Goal: Task Accomplishment & Management: Complete application form

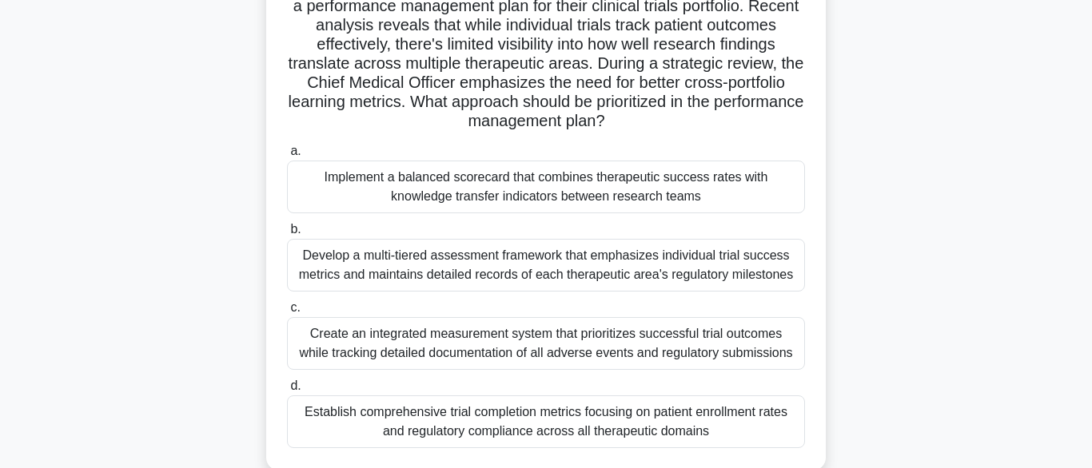
scroll to position [143, 0]
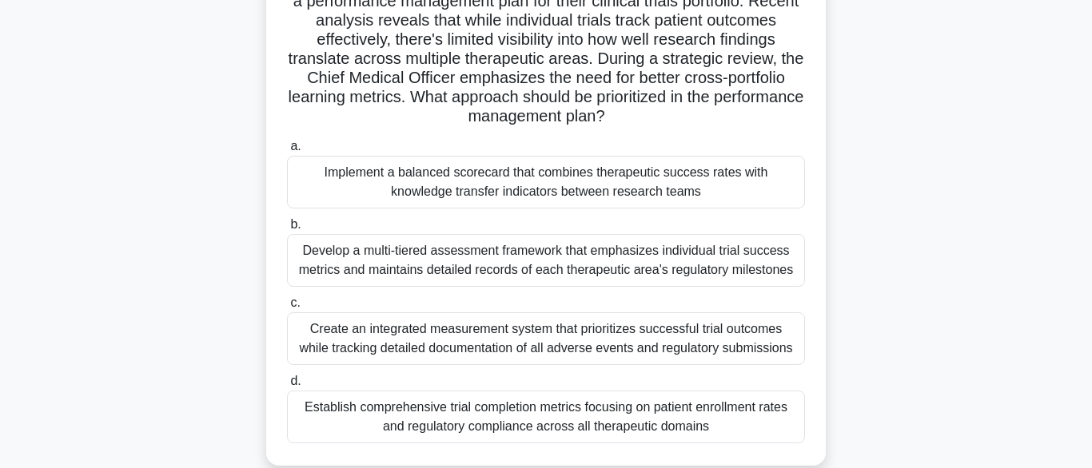
click at [387, 169] on div "Implement a balanced scorecard that combines therapeutic success rates with kno…" at bounding box center [546, 182] width 518 height 53
click at [287, 152] on input "a. Implement a balanced scorecard that combines therapeutic success rates with …" at bounding box center [287, 146] width 0 height 10
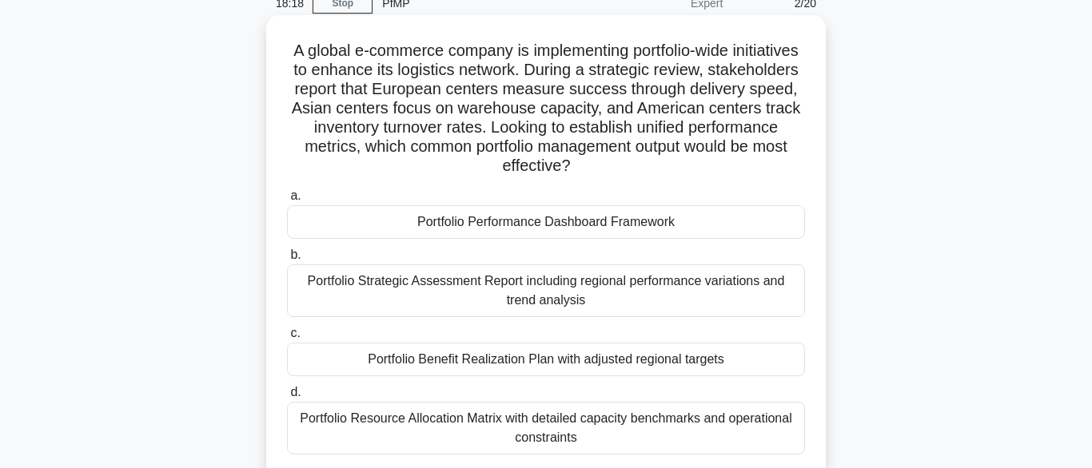
scroll to position [75, 0]
click at [456, 225] on div "Portfolio Performance Dashboard Framework" at bounding box center [546, 222] width 518 height 34
click at [287, 201] on input "a. Portfolio Performance Dashboard Framework" at bounding box center [287, 195] width 0 height 10
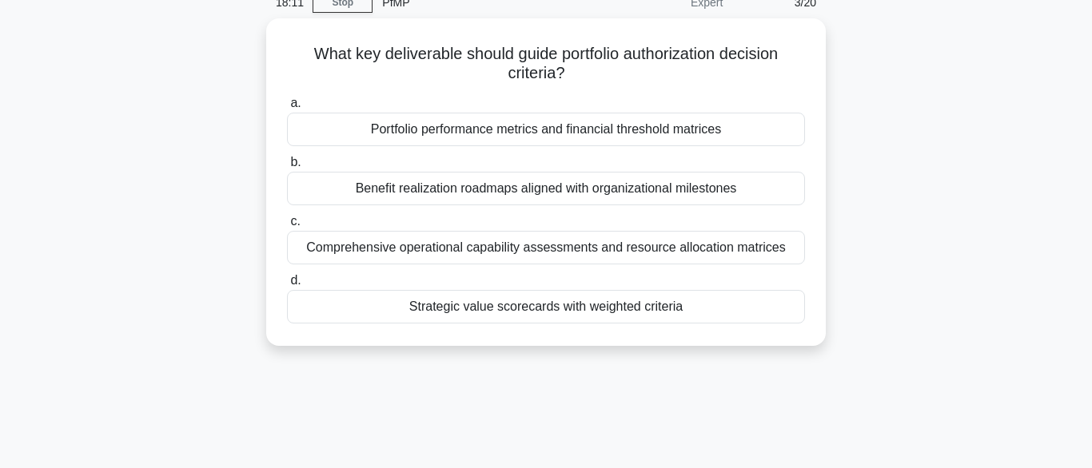
scroll to position [0, 0]
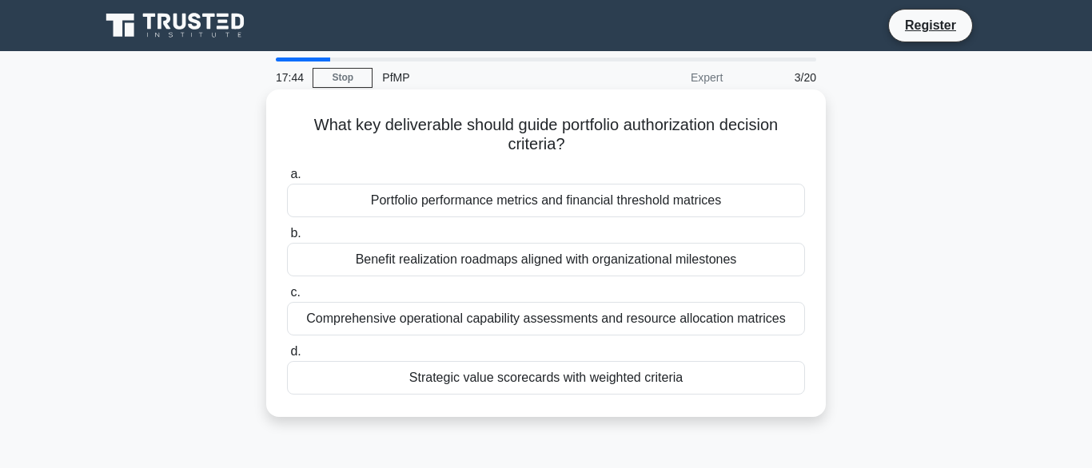
click at [480, 380] on div "Strategic value scorecards with weighted criteria" at bounding box center [546, 378] width 518 height 34
click at [287, 357] on input "d. Strategic value scorecards with weighted criteria" at bounding box center [287, 352] width 0 height 10
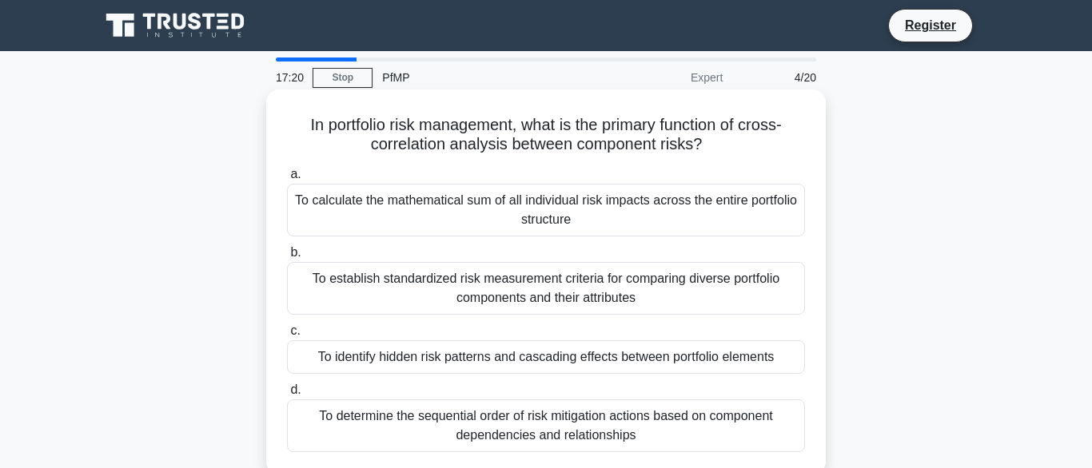
click at [368, 355] on div "To identify hidden risk patterns and cascading effects between portfolio elemen…" at bounding box center [546, 358] width 518 height 34
click at [287, 337] on input "c. To identify hidden risk patterns and cascading effects between portfolio ele…" at bounding box center [287, 331] width 0 height 10
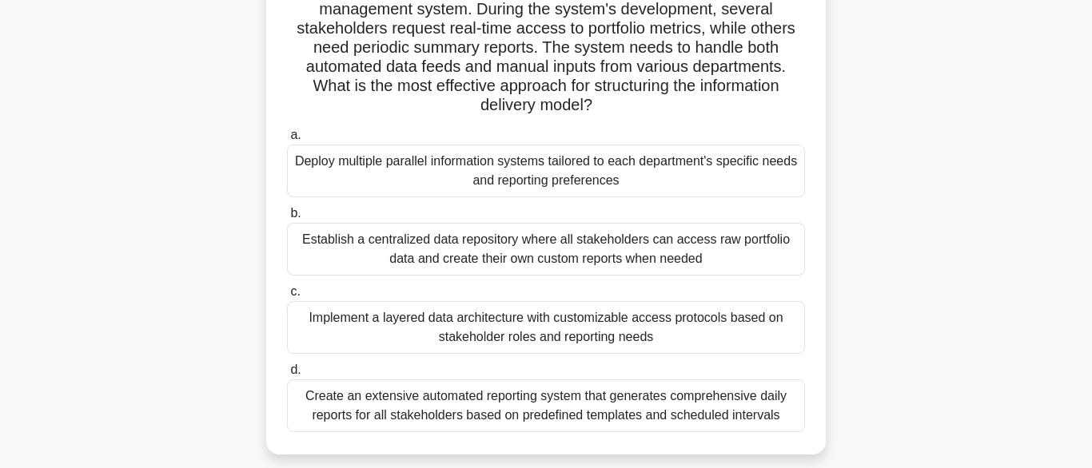
scroll to position [142, 0]
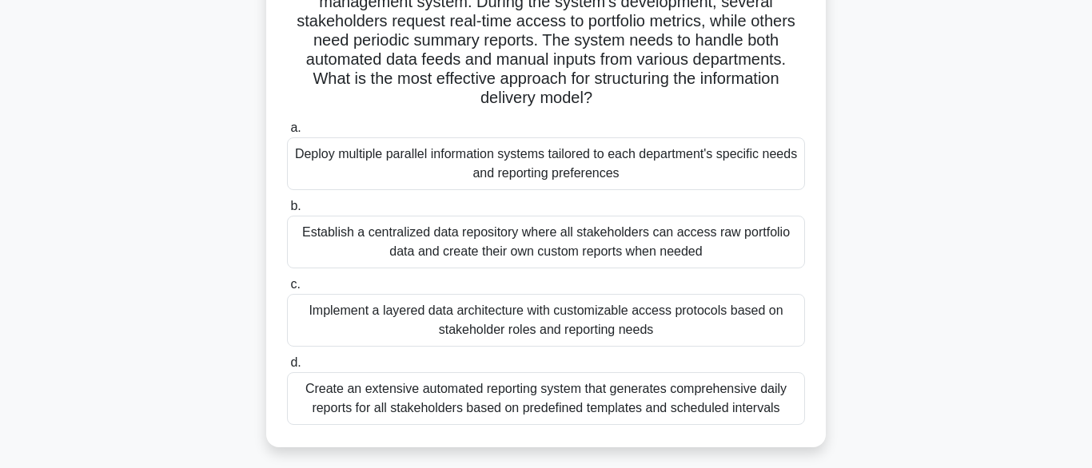
click at [356, 317] on div "Implement a layered data architecture with customizable access protocols based …" at bounding box center [546, 320] width 518 height 53
click at [287, 290] on input "c. Implement a layered data architecture with customizable access protocols bas…" at bounding box center [287, 285] width 0 height 10
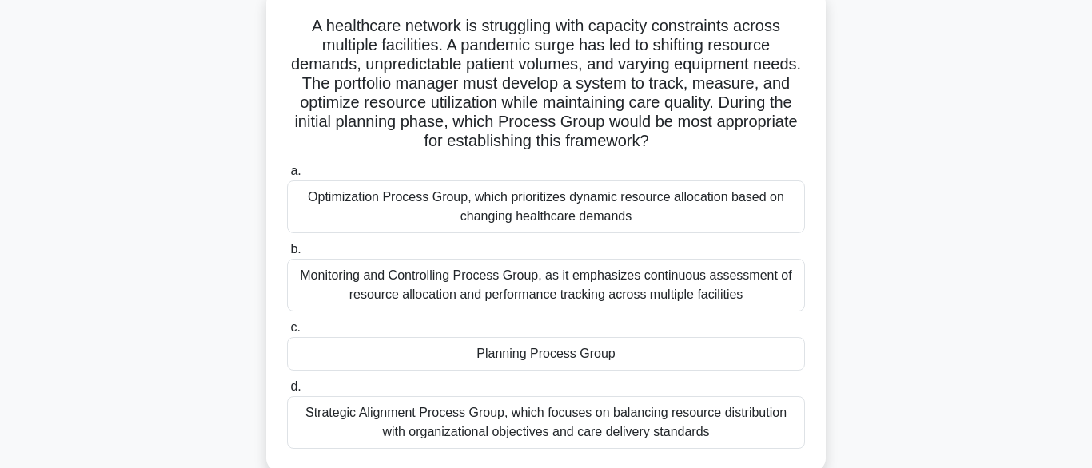
scroll to position [106, 0]
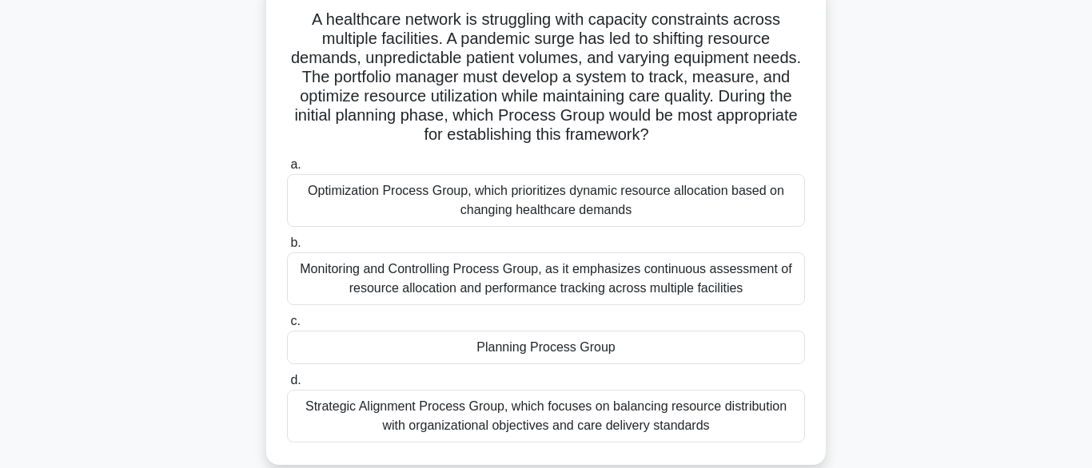
click at [387, 357] on div "Planning Process Group" at bounding box center [546, 348] width 518 height 34
click at [287, 327] on input "c. Planning Process Group" at bounding box center [287, 322] width 0 height 10
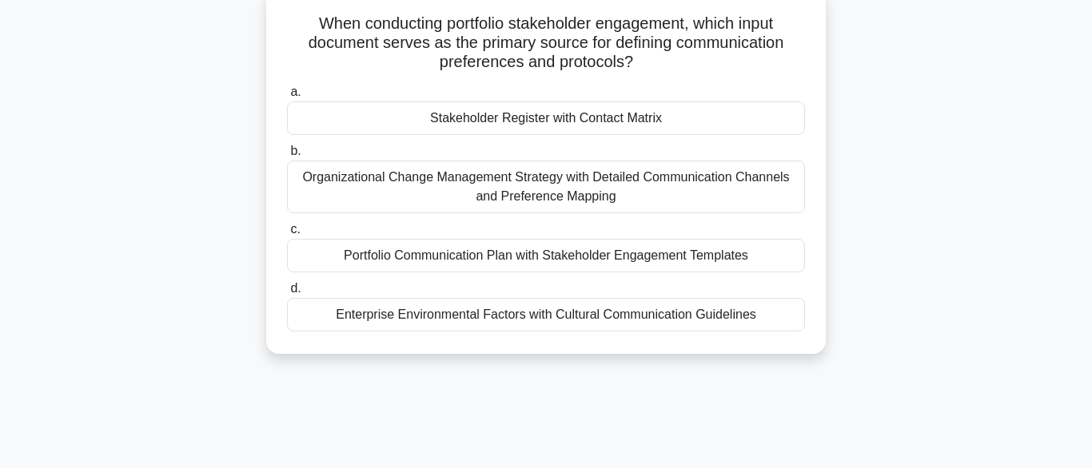
scroll to position [0, 0]
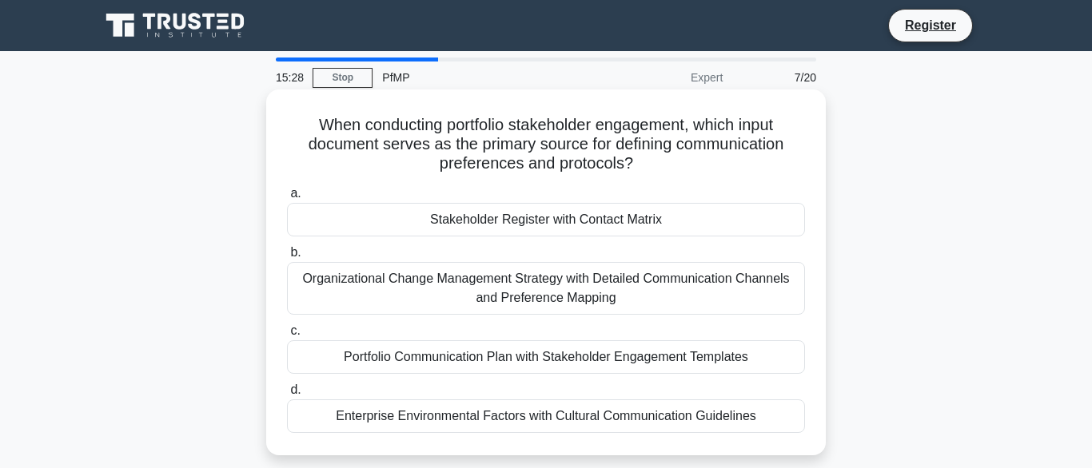
click at [448, 223] on div "Stakeholder Register with Contact Matrix" at bounding box center [546, 220] width 518 height 34
click at [287, 199] on input "a. Stakeholder Register with Contact Matrix" at bounding box center [287, 194] width 0 height 10
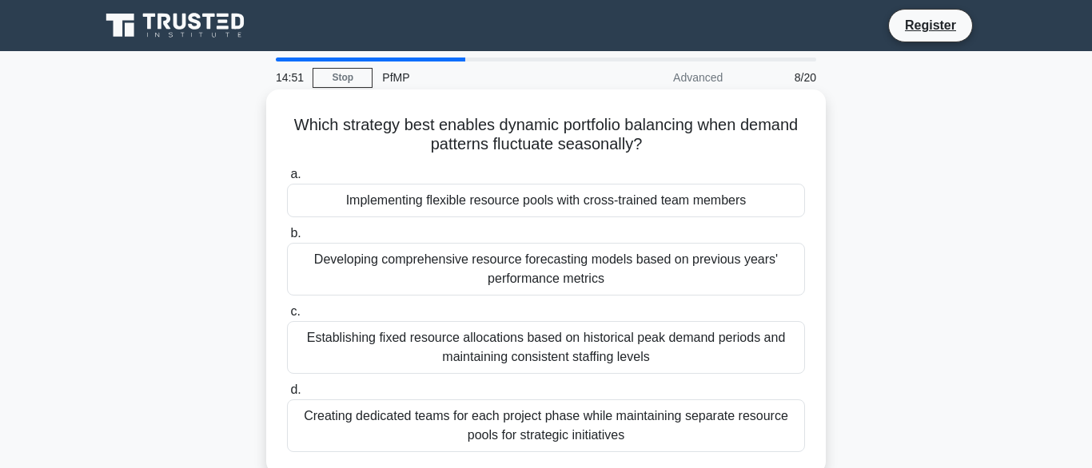
click at [415, 205] on div "Implementing flexible resource pools with cross-trained team members" at bounding box center [546, 201] width 518 height 34
click at [287, 180] on input "a. Implementing flexible resource pools with cross-trained team members" at bounding box center [287, 174] width 0 height 10
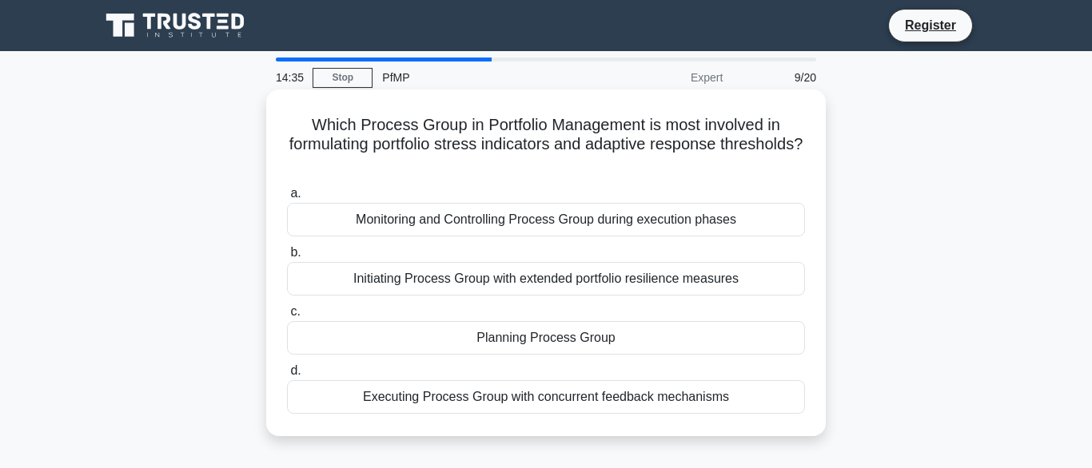
click at [476, 331] on div "Planning Process Group" at bounding box center [546, 338] width 518 height 34
click at [287, 317] on input "c. Planning Process Group" at bounding box center [287, 312] width 0 height 10
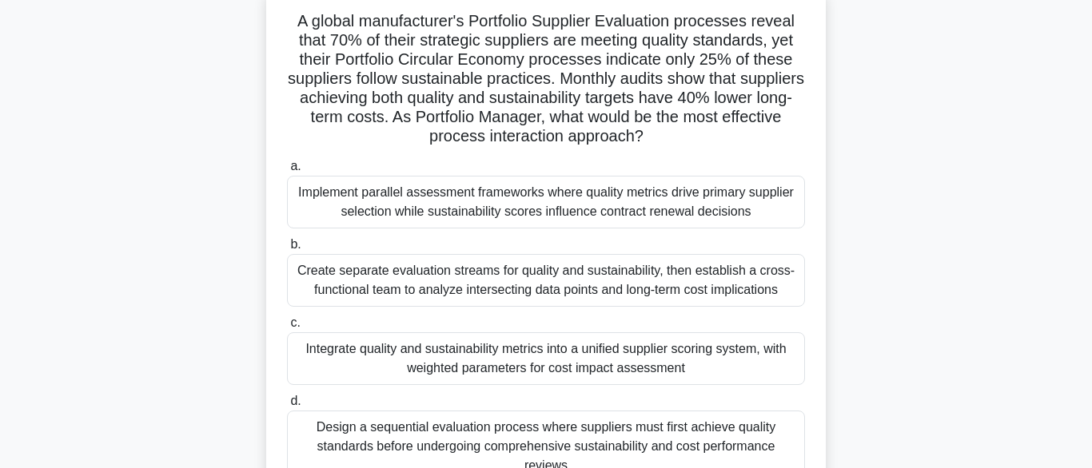
scroll to position [109, 0]
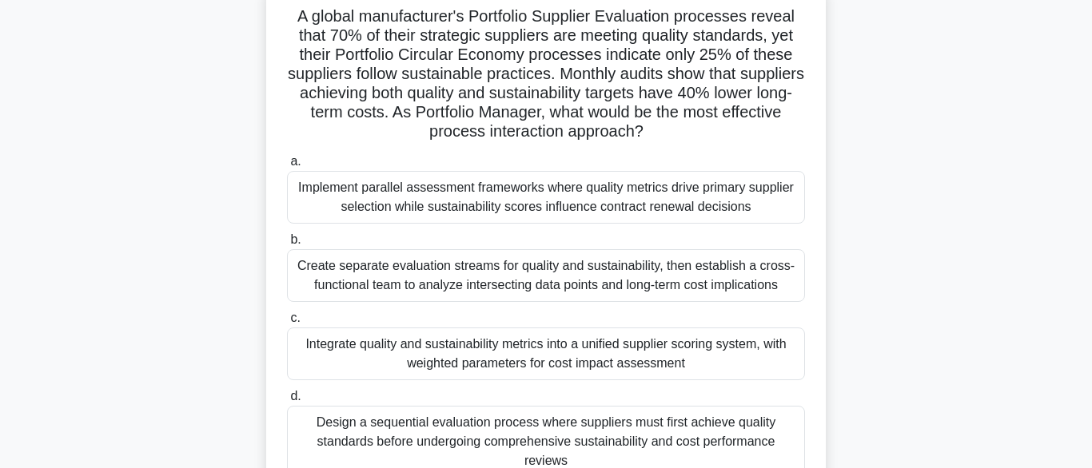
click at [408, 364] on div "Integrate quality and sustainability metrics into a unified supplier scoring sy…" at bounding box center [546, 354] width 518 height 53
click at [287, 324] on input "c. Integrate quality and sustainability metrics into a unified supplier scoring…" at bounding box center [287, 318] width 0 height 10
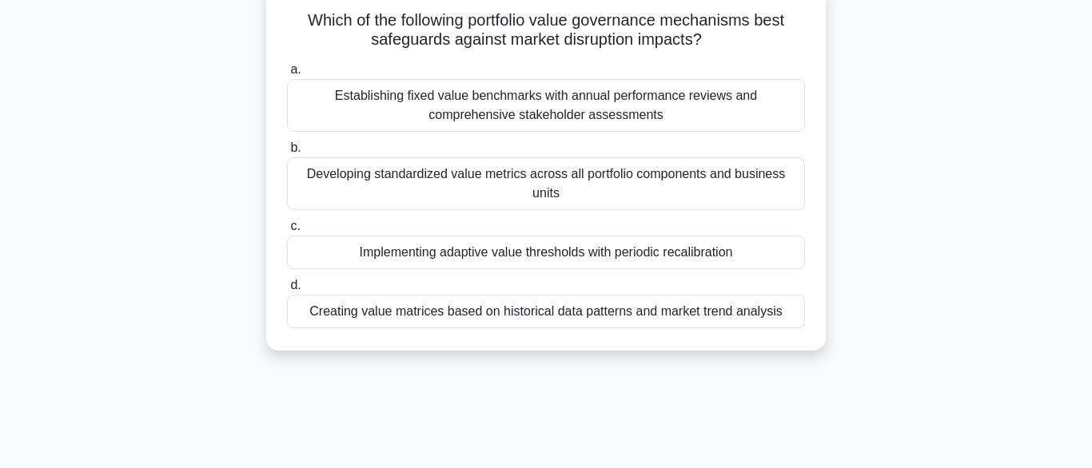
scroll to position [0, 0]
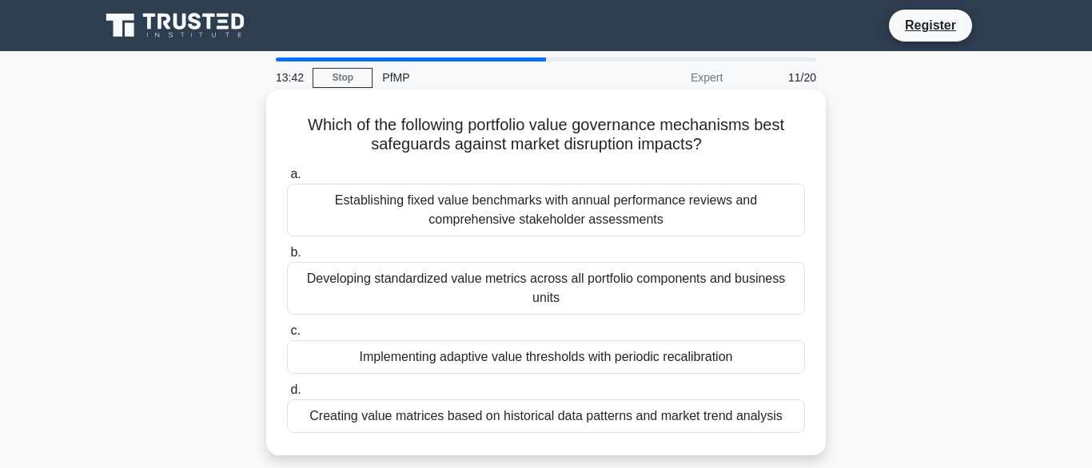
click at [404, 366] on div "Implementing adaptive value thresholds with periodic recalibration" at bounding box center [546, 358] width 518 height 34
click at [287, 337] on input "c. Implementing adaptive value thresholds with periodic recalibration" at bounding box center [287, 331] width 0 height 10
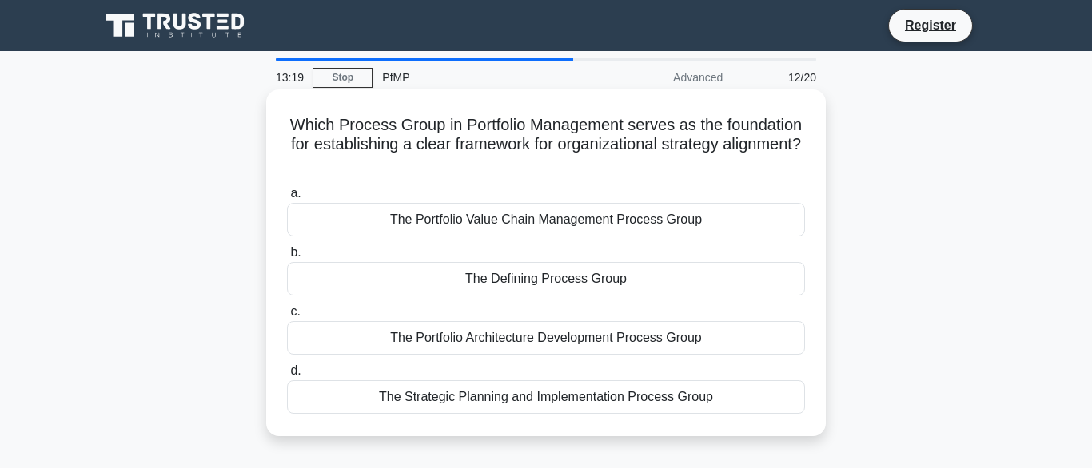
click at [460, 280] on div "The Defining Process Group" at bounding box center [546, 279] width 518 height 34
click at [287, 258] on input "b. The Defining Process Group" at bounding box center [287, 253] width 0 height 10
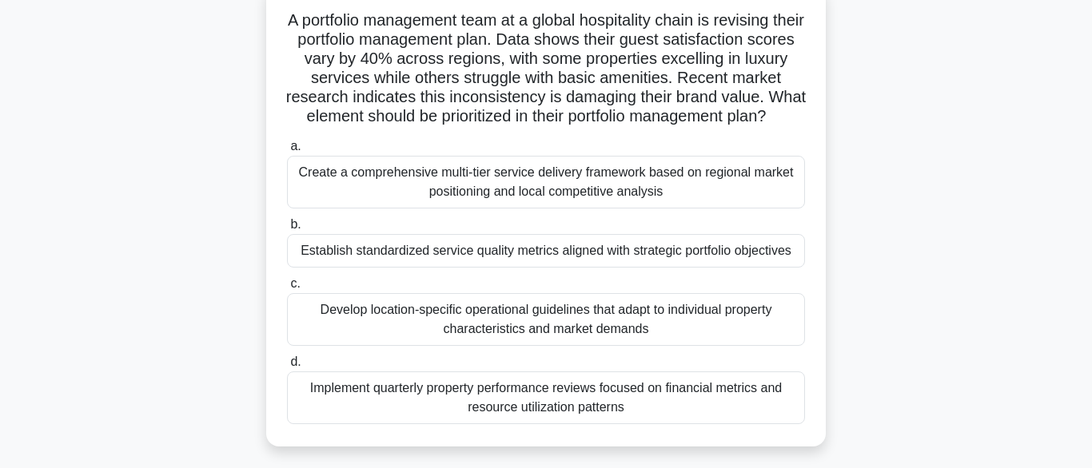
scroll to position [112, 0]
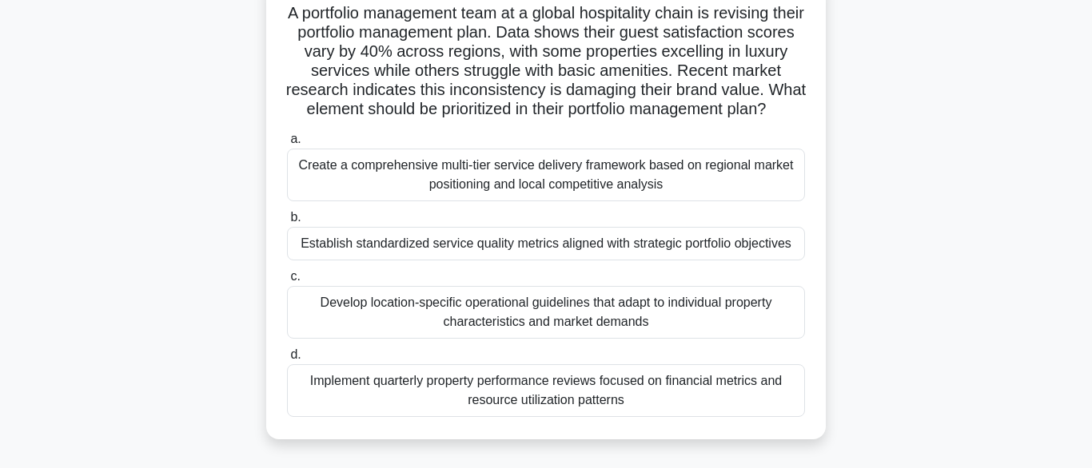
click at [341, 257] on div "Establish standardized service quality metrics aligned with strategic portfolio…" at bounding box center [546, 244] width 518 height 34
click at [287, 223] on input "b. Establish standardized service quality metrics aligned with strategic portfo…" at bounding box center [287, 218] width 0 height 10
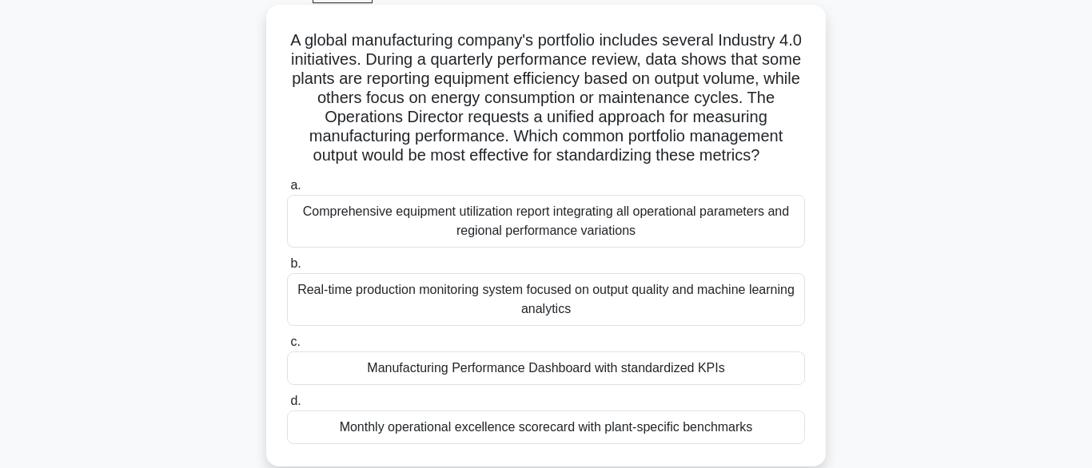
scroll to position [86, 0]
click at [427, 368] on div "Manufacturing Performance Dashboard with standardized KPIs" at bounding box center [546, 368] width 518 height 34
click at [287, 347] on input "c. Manufacturing Performance Dashboard with standardized KPIs" at bounding box center [287, 342] width 0 height 10
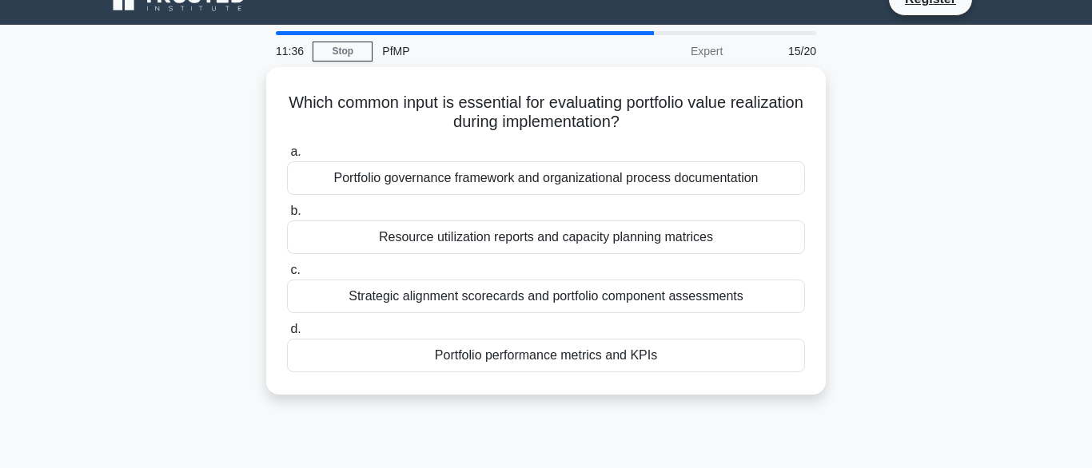
scroll to position [18, 0]
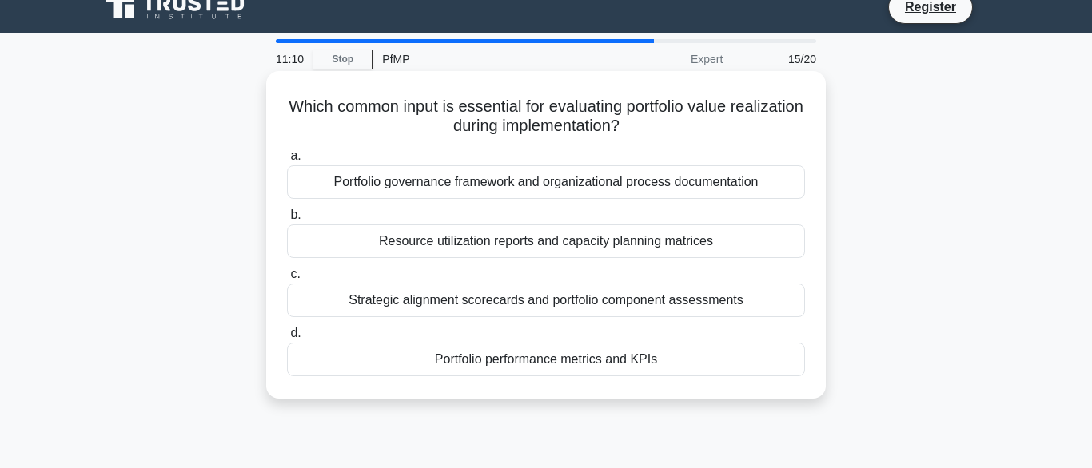
click at [492, 364] on div "Portfolio performance metrics and KPIs" at bounding box center [546, 360] width 518 height 34
click at [287, 339] on input "d. Portfolio performance metrics and KPIs" at bounding box center [287, 334] width 0 height 10
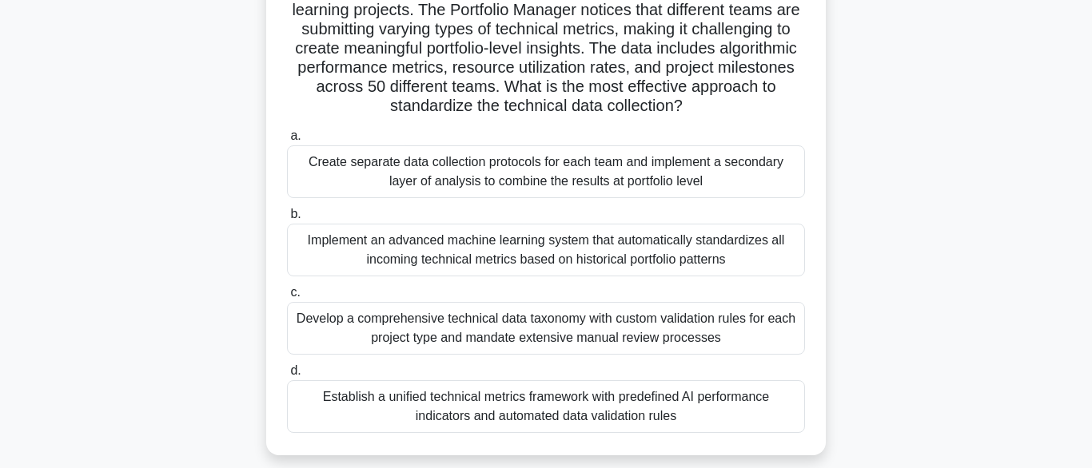
scroll to position [154, 0]
click at [378, 408] on div "Establish a unified technical metrics framework with predefined AI performance …" at bounding box center [546, 406] width 518 height 53
click at [287, 376] on input "d. Establish a unified technical metrics framework with predefined AI performan…" at bounding box center [287, 370] width 0 height 10
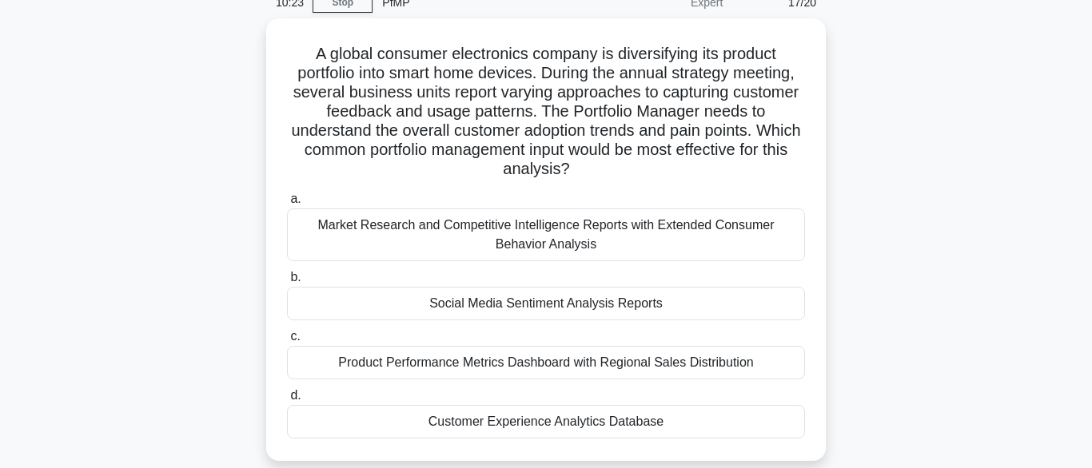
scroll to position [86, 0]
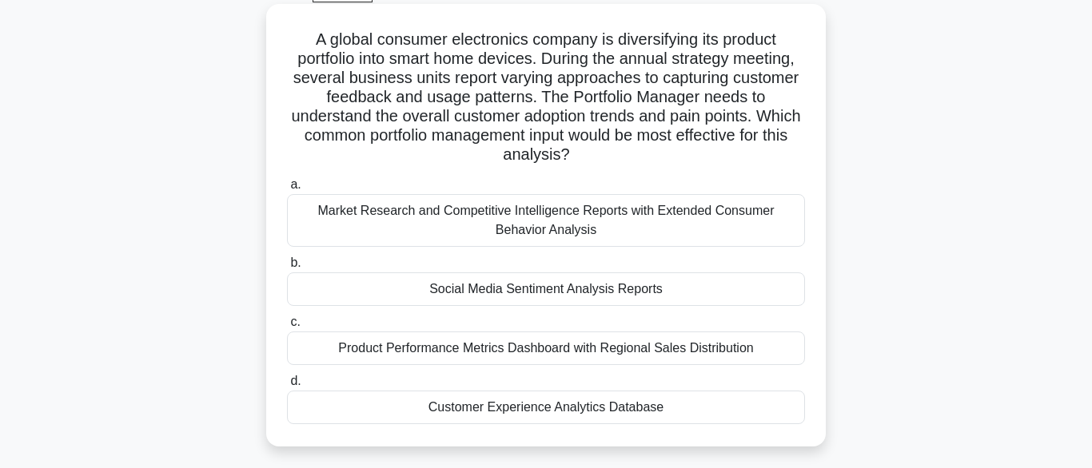
click at [370, 277] on div "Social Media Sentiment Analysis Reports" at bounding box center [546, 290] width 518 height 34
click at [287, 269] on input "b. Social Media Sentiment Analysis Reports" at bounding box center [287, 263] width 0 height 10
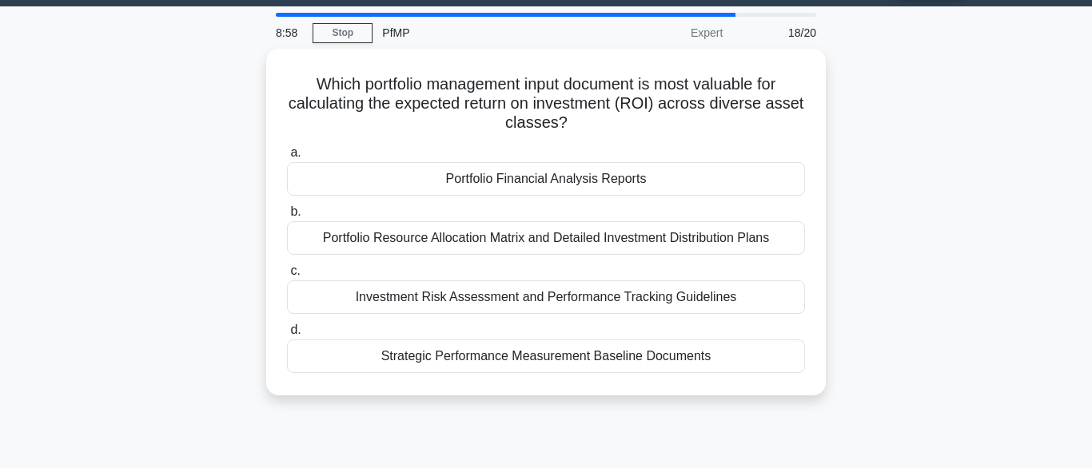
scroll to position [0, 0]
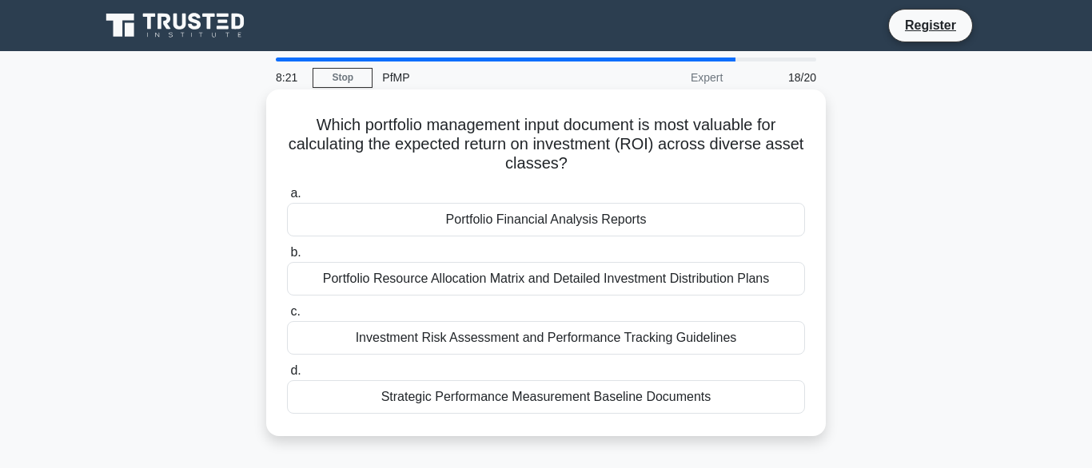
click at [482, 214] on div "Portfolio Financial Analysis Reports" at bounding box center [546, 220] width 518 height 34
click at [287, 199] on input "a. Portfolio Financial Analysis Reports" at bounding box center [287, 194] width 0 height 10
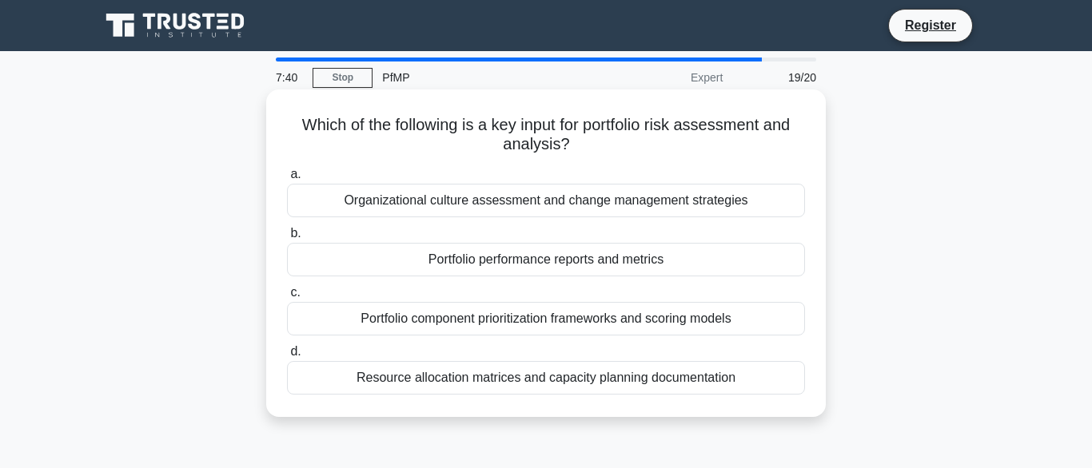
click at [420, 263] on div "Portfolio performance reports and metrics" at bounding box center [546, 260] width 518 height 34
click at [287, 239] on input "b. Portfolio performance reports and metrics" at bounding box center [287, 234] width 0 height 10
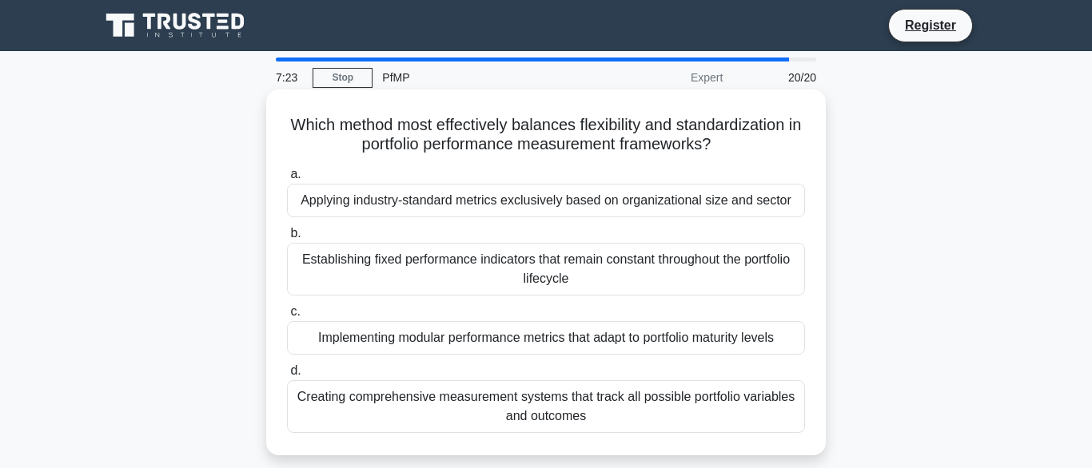
click at [370, 337] on div "Implementing modular performance metrics that adapt to portfolio maturity levels" at bounding box center [546, 338] width 518 height 34
click at [287, 317] on input "c. Implementing modular performance metrics that adapt to portfolio maturity le…" at bounding box center [287, 312] width 0 height 10
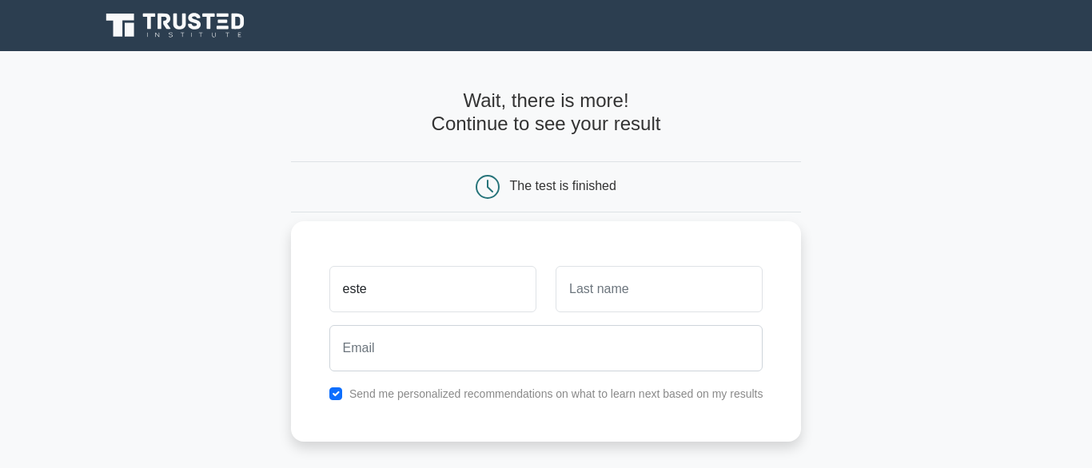
type input "estefania"
click at [583, 295] on input "text" at bounding box center [659, 289] width 207 height 46
type input "demichelis"
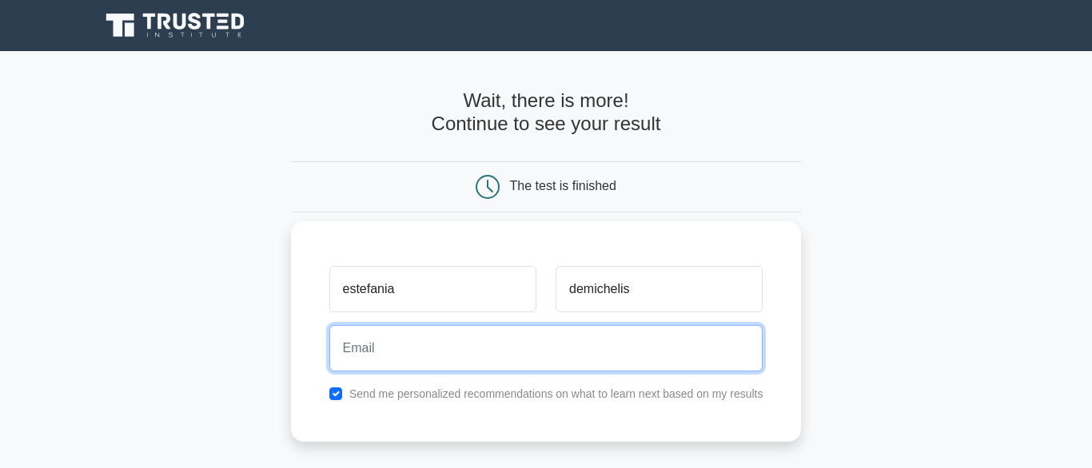
click at [558, 348] on input "email" at bounding box center [546, 348] width 434 height 46
type input "estefaniademichelis@gmail.com"
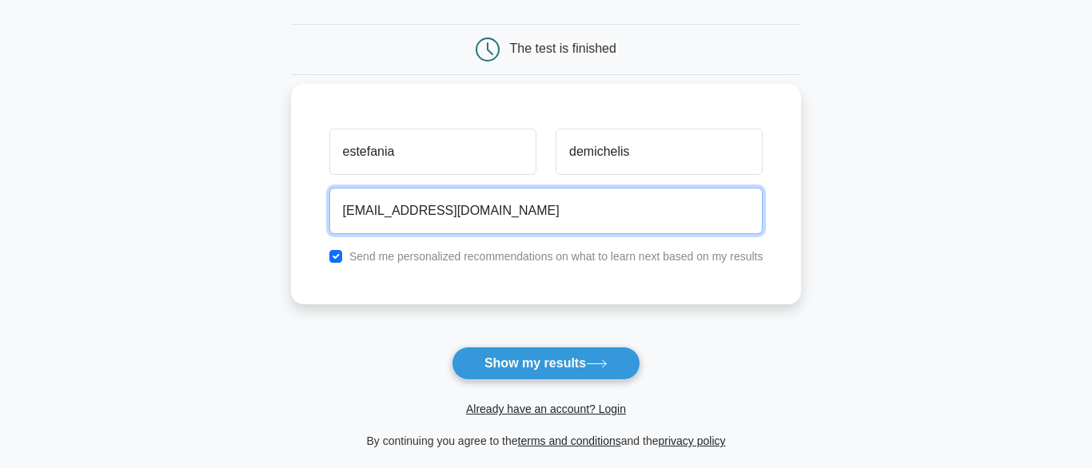
scroll to position [143, 0]
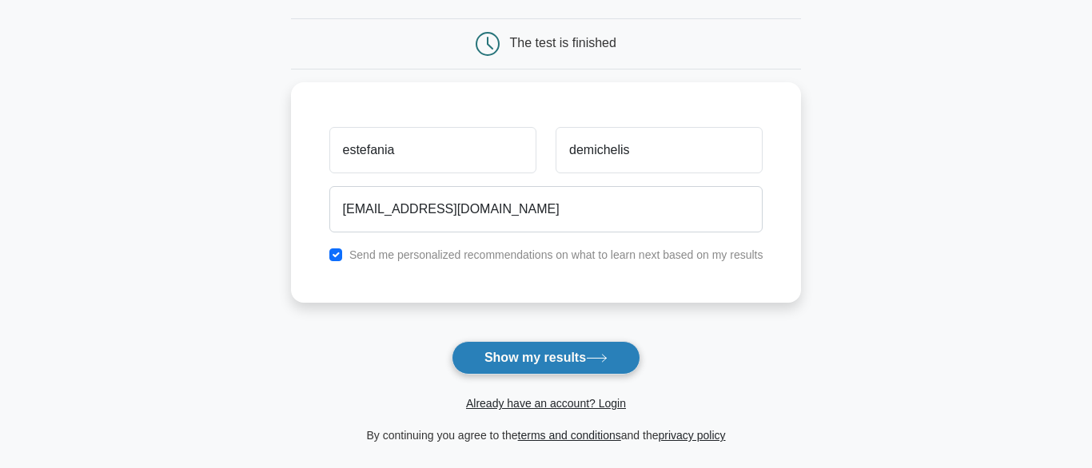
click at [513, 364] on button "Show my results" at bounding box center [546, 358] width 189 height 34
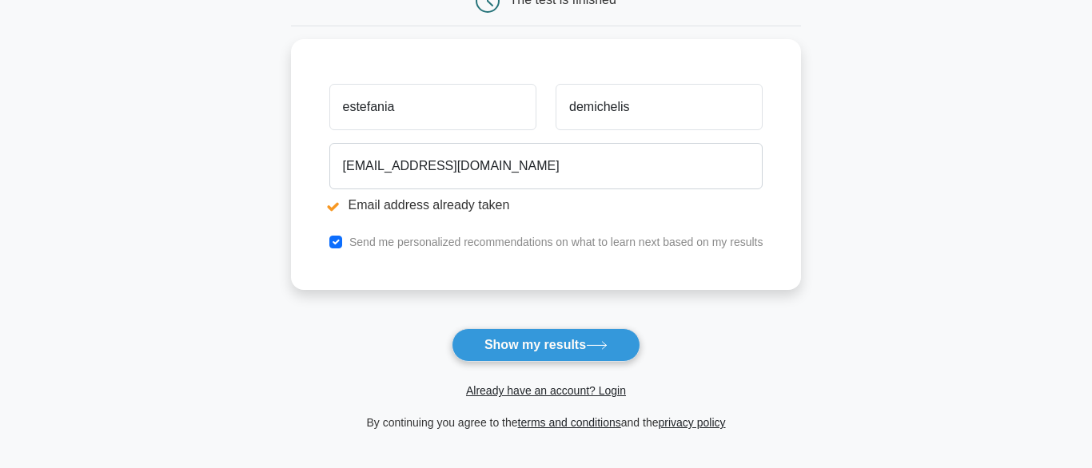
scroll to position [249, 0]
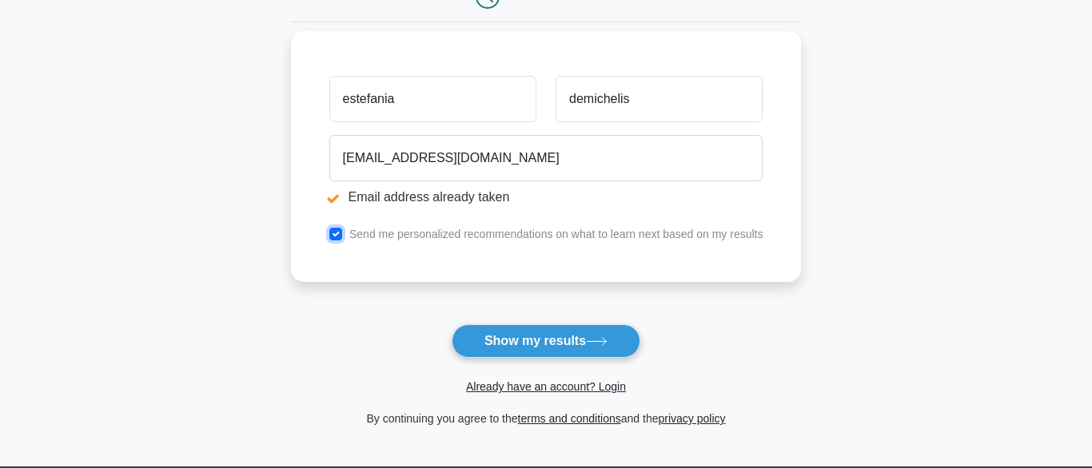
click at [330, 234] on input "checkbox" at bounding box center [335, 234] width 13 height 13
checkbox input "false"
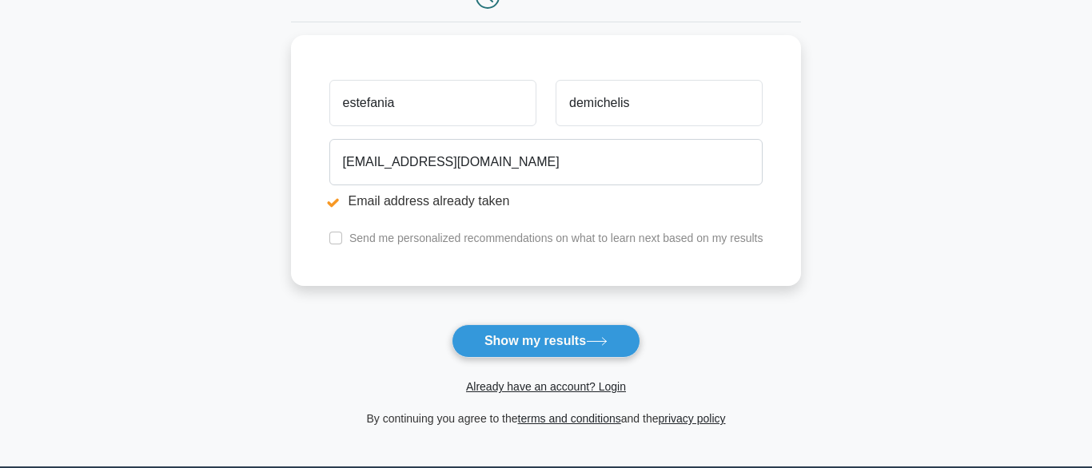
click at [491, 320] on form "Wait, there is more! Continue to see your result The test is finished estefania" at bounding box center [546, 163] width 511 height 529
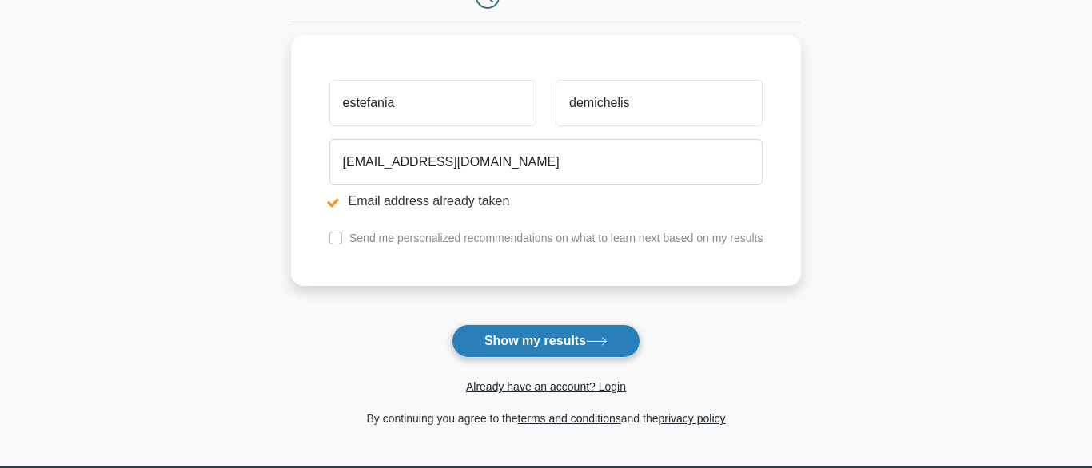
click at [493, 337] on button "Show my results" at bounding box center [546, 342] width 189 height 34
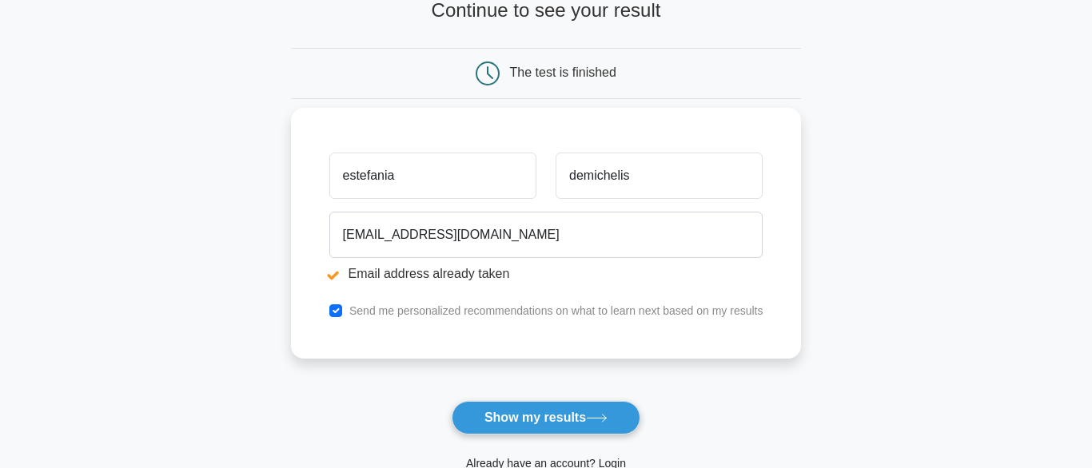
scroll to position [176, 0]
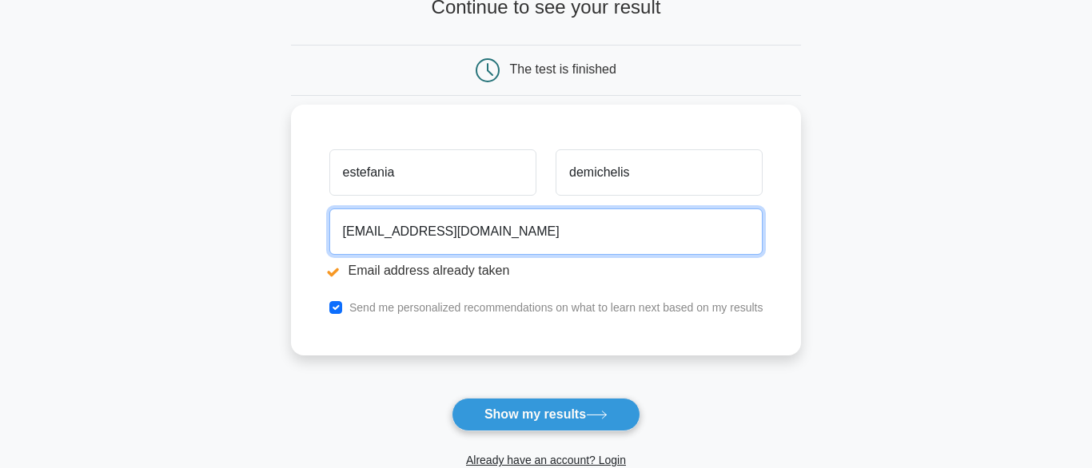
click at [409, 225] on input "estefaniademichelis@gmail.com" at bounding box center [546, 232] width 434 height 46
click at [396, 229] on input "estefaniademichelis@gmail.com" at bounding box center [546, 232] width 434 height 46
click at [393, 232] on input "estefaniademichelis@gmail.com" at bounding box center [546, 232] width 434 height 46
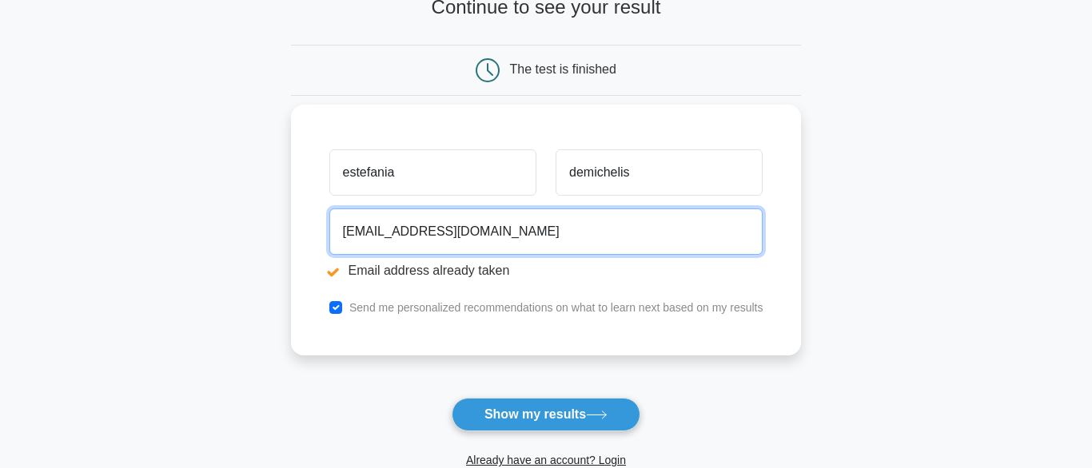
drag, startPoint x: 393, startPoint y: 232, endPoint x: 321, endPoint y: 238, distance: 73.0
click at [321, 238] on div "estefaniademichelis@gmail.com Email address already taken" at bounding box center [546, 247] width 453 height 90
click at [444, 228] on input "pepidemichelis@gmail.com" at bounding box center [546, 232] width 434 height 46
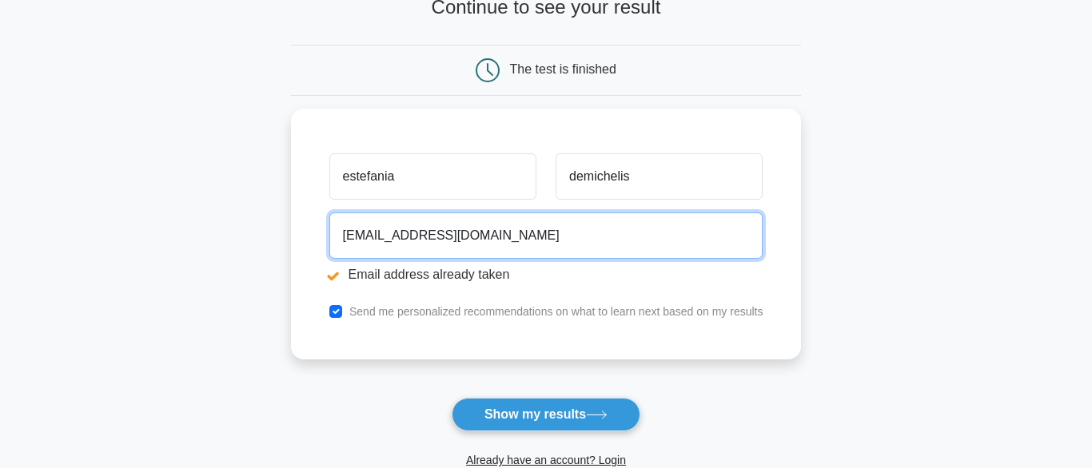
type input "[EMAIL_ADDRESS][DOMAIN_NAME]"
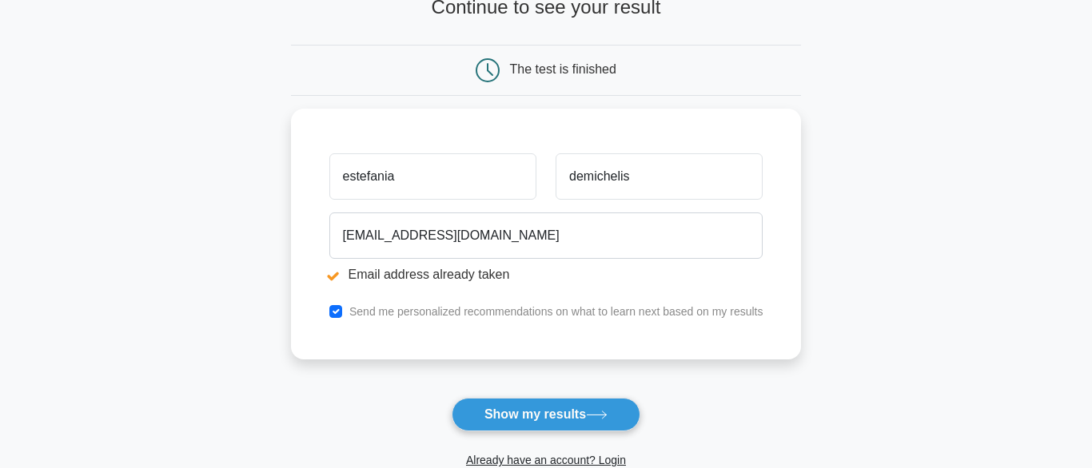
click at [386, 386] on form "Wait, there is more! Continue to see your result The test is finished estefania" at bounding box center [546, 237] width 511 height 529
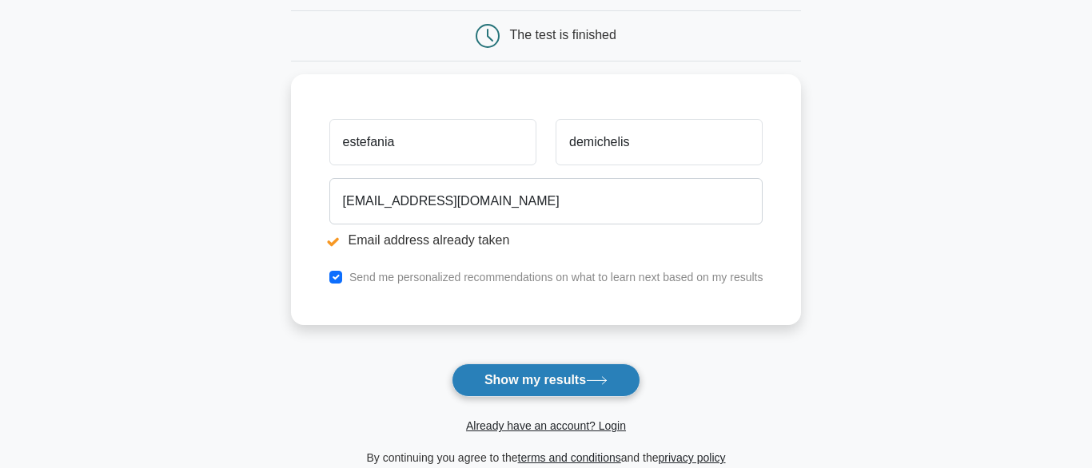
click at [482, 374] on button "Show my results" at bounding box center [546, 381] width 189 height 34
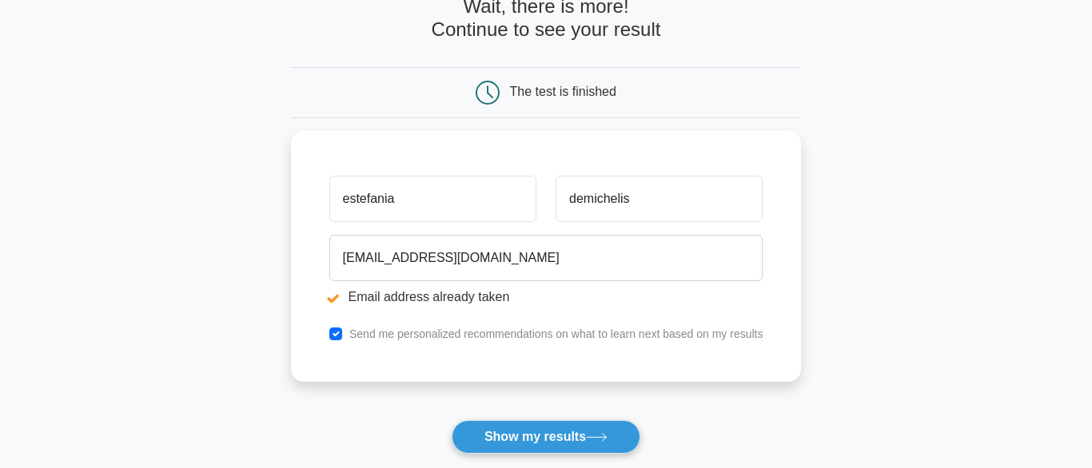
scroll to position [157, 0]
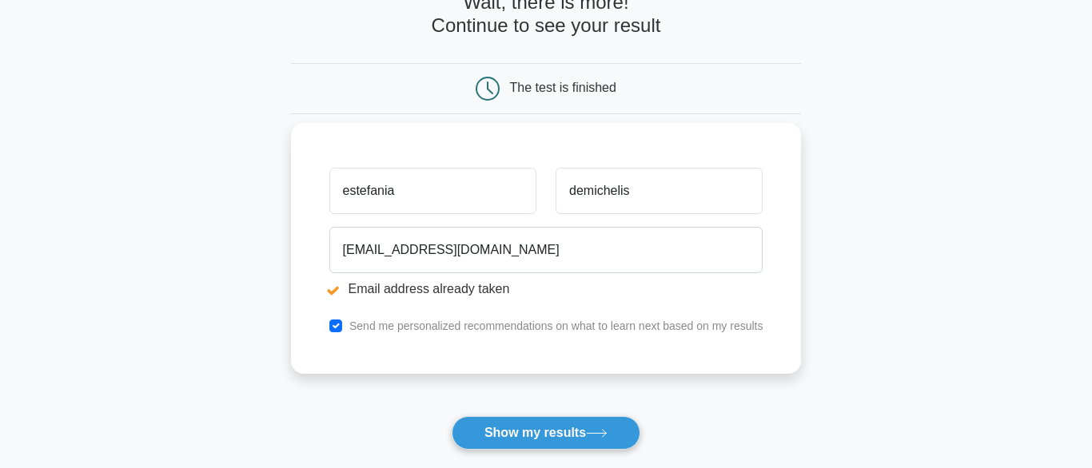
click at [383, 192] on input "estefania" at bounding box center [432, 191] width 207 height 46
type input "[PERSON_NAME]"
click at [630, 179] on input "demichelis" at bounding box center [659, 191] width 207 height 46
click at [634, 179] on input "demichelis" at bounding box center [659, 191] width 207 height 46
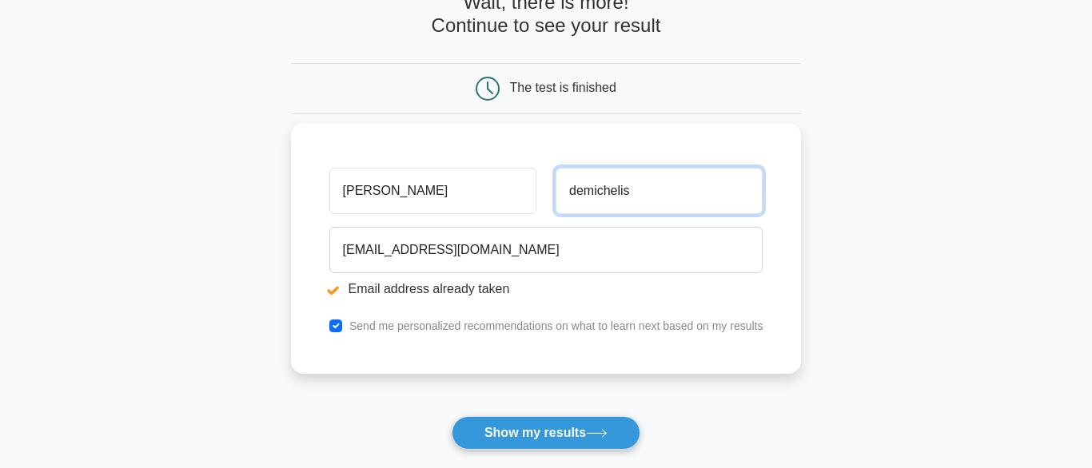
click at [608, 188] on input "demichelis" at bounding box center [659, 191] width 207 height 46
type input "mortola"
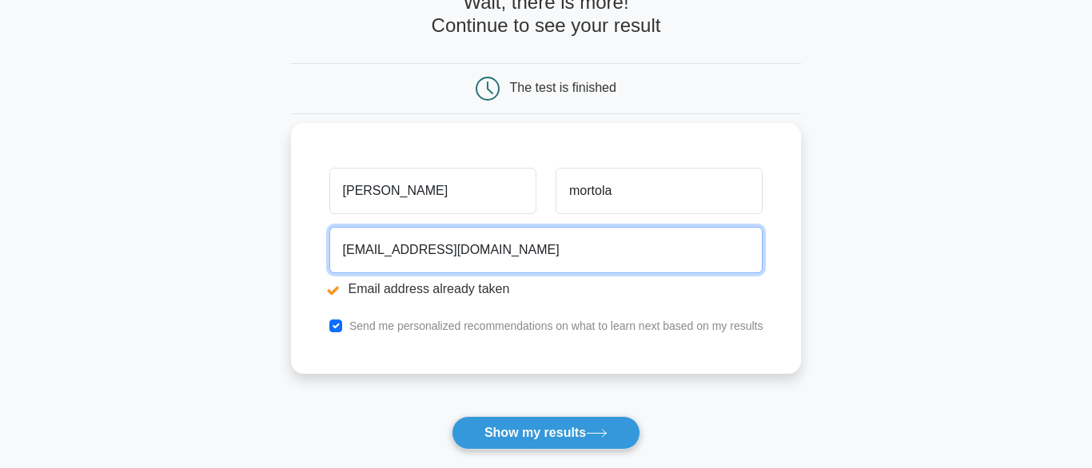
click at [456, 241] on input "pepidemichelis@hotmail.com" at bounding box center [546, 250] width 434 height 46
click at [540, 249] on input "pepidemichelis@mortola.com" at bounding box center [546, 250] width 434 height 46
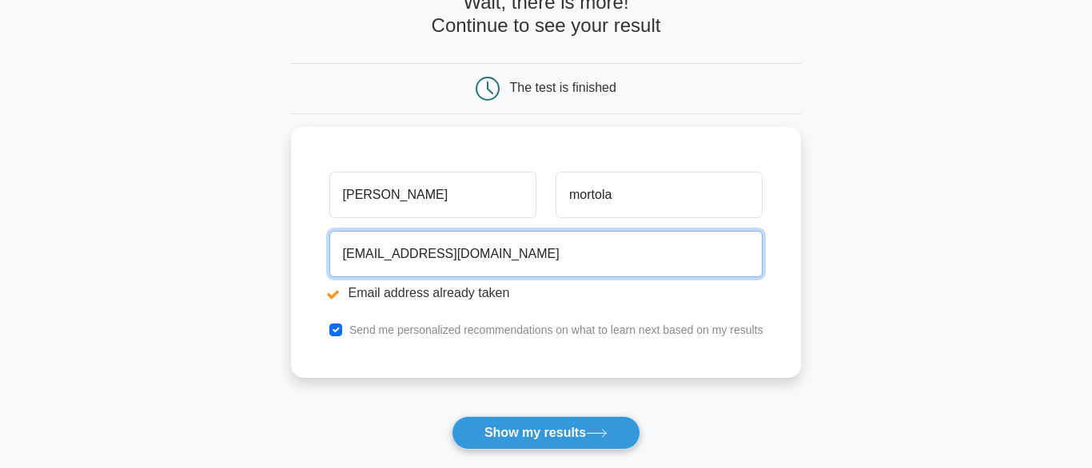
drag, startPoint x: 425, startPoint y: 250, endPoint x: 281, endPoint y: 252, distance: 144.7
click at [281, 252] on main "Email address already taken Wait, there is more! Continue to see your result Th…" at bounding box center [546, 226] width 1092 height 665
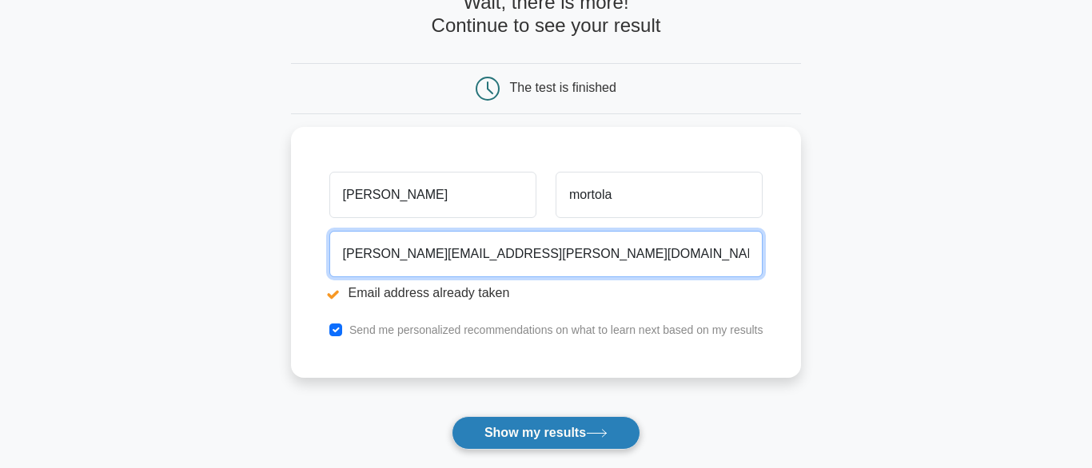
type input "gonzalo@mortola.com.ar"
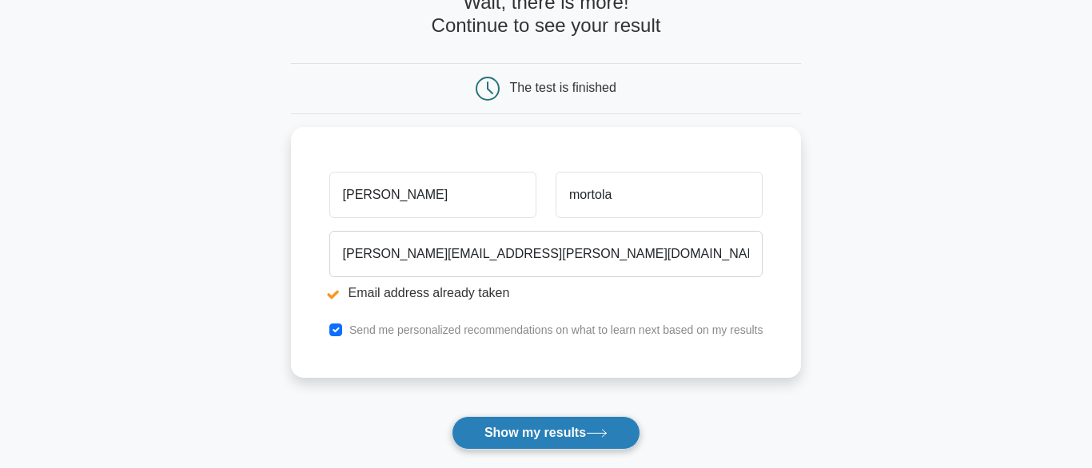
click at [517, 424] on button "Show my results" at bounding box center [546, 433] width 189 height 34
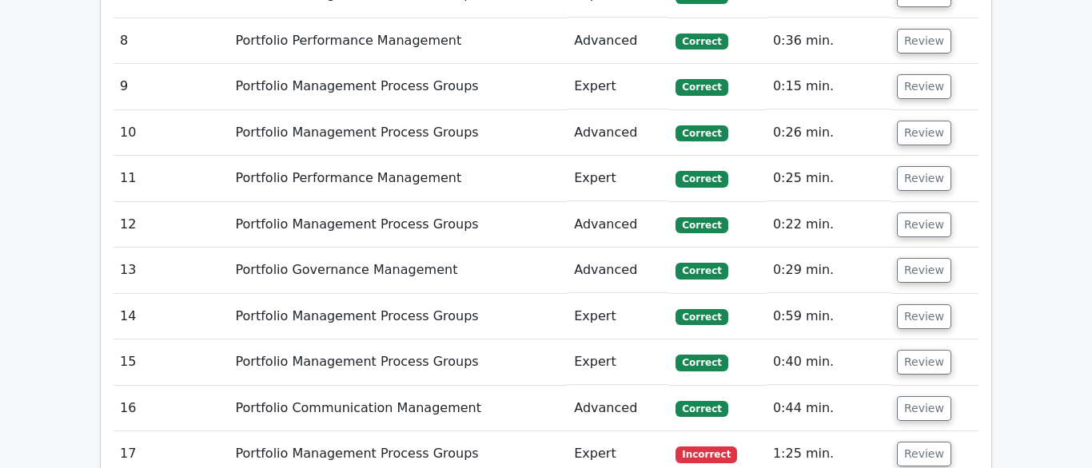
scroll to position [2757, 0]
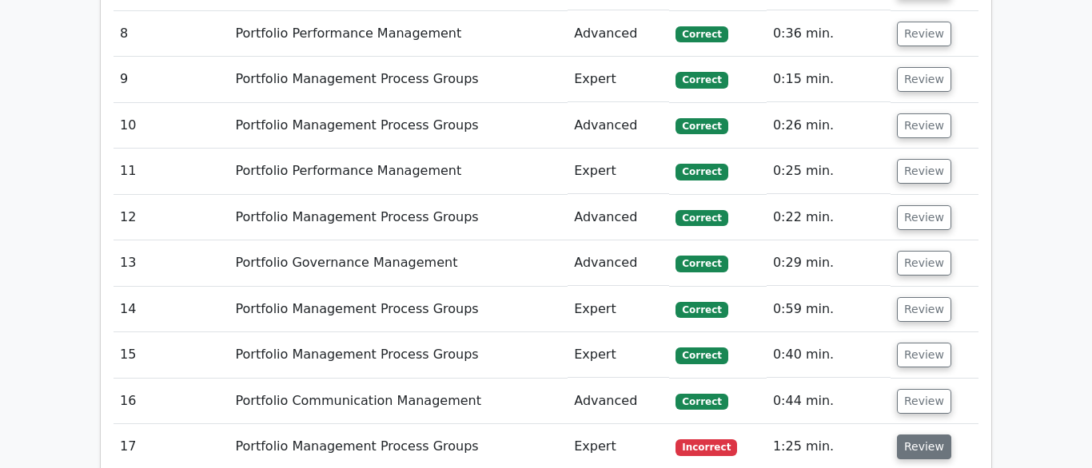
click at [930, 435] on button "Review" at bounding box center [924, 447] width 54 height 25
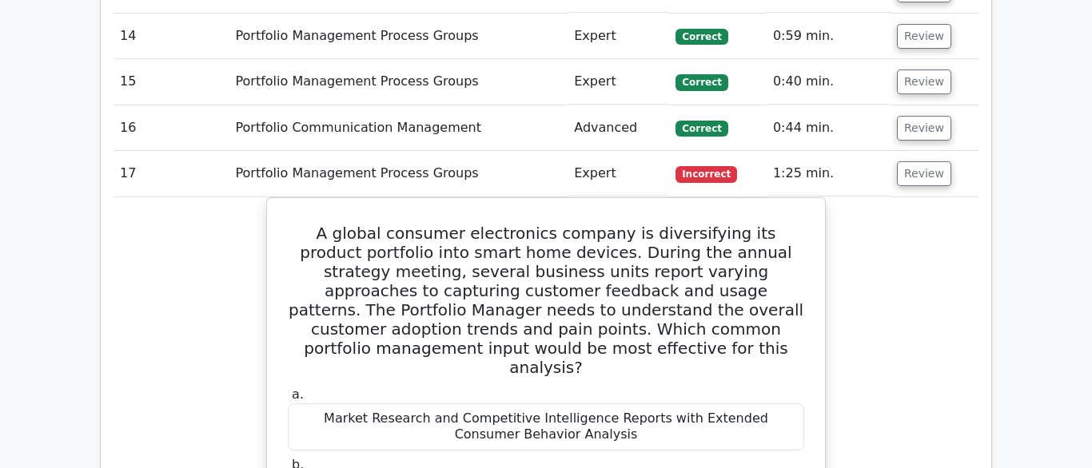
scroll to position [3035, 0]
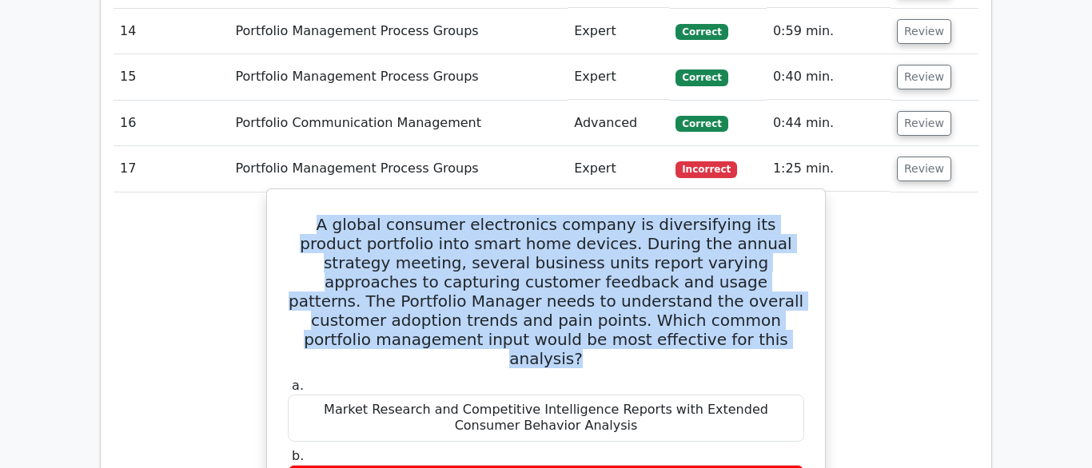
drag, startPoint x: 313, startPoint y: 83, endPoint x: 598, endPoint y: 193, distance: 304.9
click at [598, 215] on h5 "A global consumer electronics company is diversifying its product portfolio int…" at bounding box center [546, 291] width 520 height 153
copy h5 "A global consumer electronics company is diversifying its product portfolio int…"
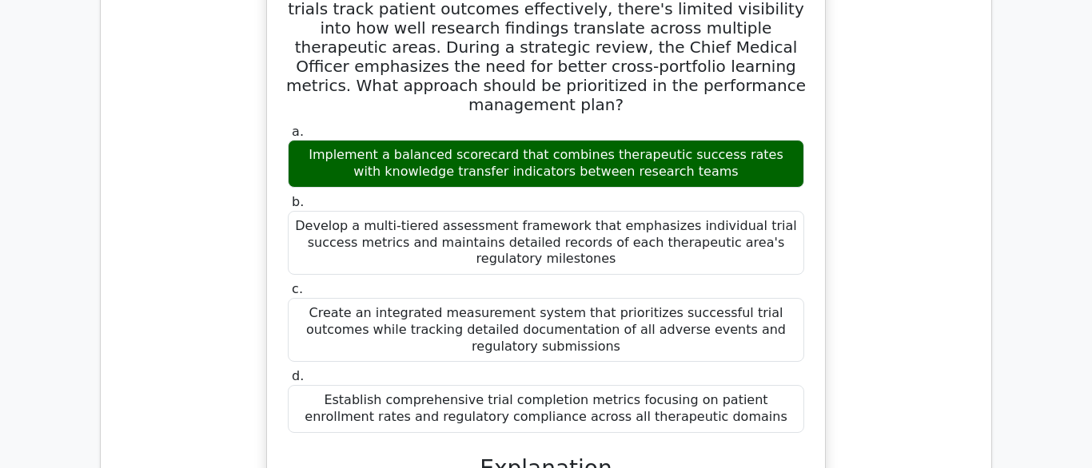
scroll to position [1400, 0]
